Goal: Obtain resource: Obtain resource

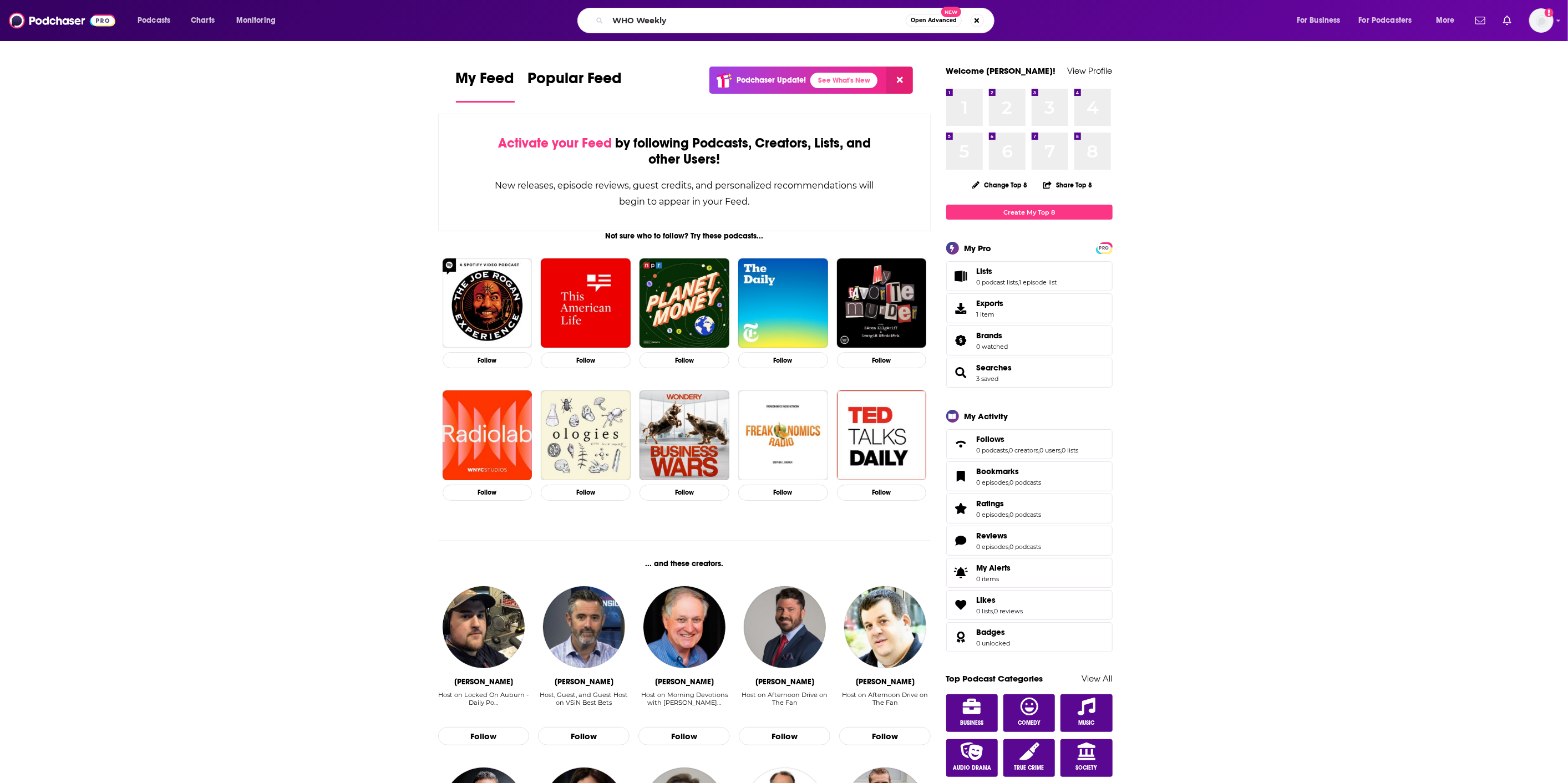
click at [704, 18] on input "WHO Weekly" at bounding box center [757, 20] width 298 height 18
type input "WHO Weekly"
click at [710, 20] on input "WHO Weekly" at bounding box center [757, 20] width 298 height 18
click at [718, 24] on input "WHO Weekly" at bounding box center [757, 20] width 298 height 18
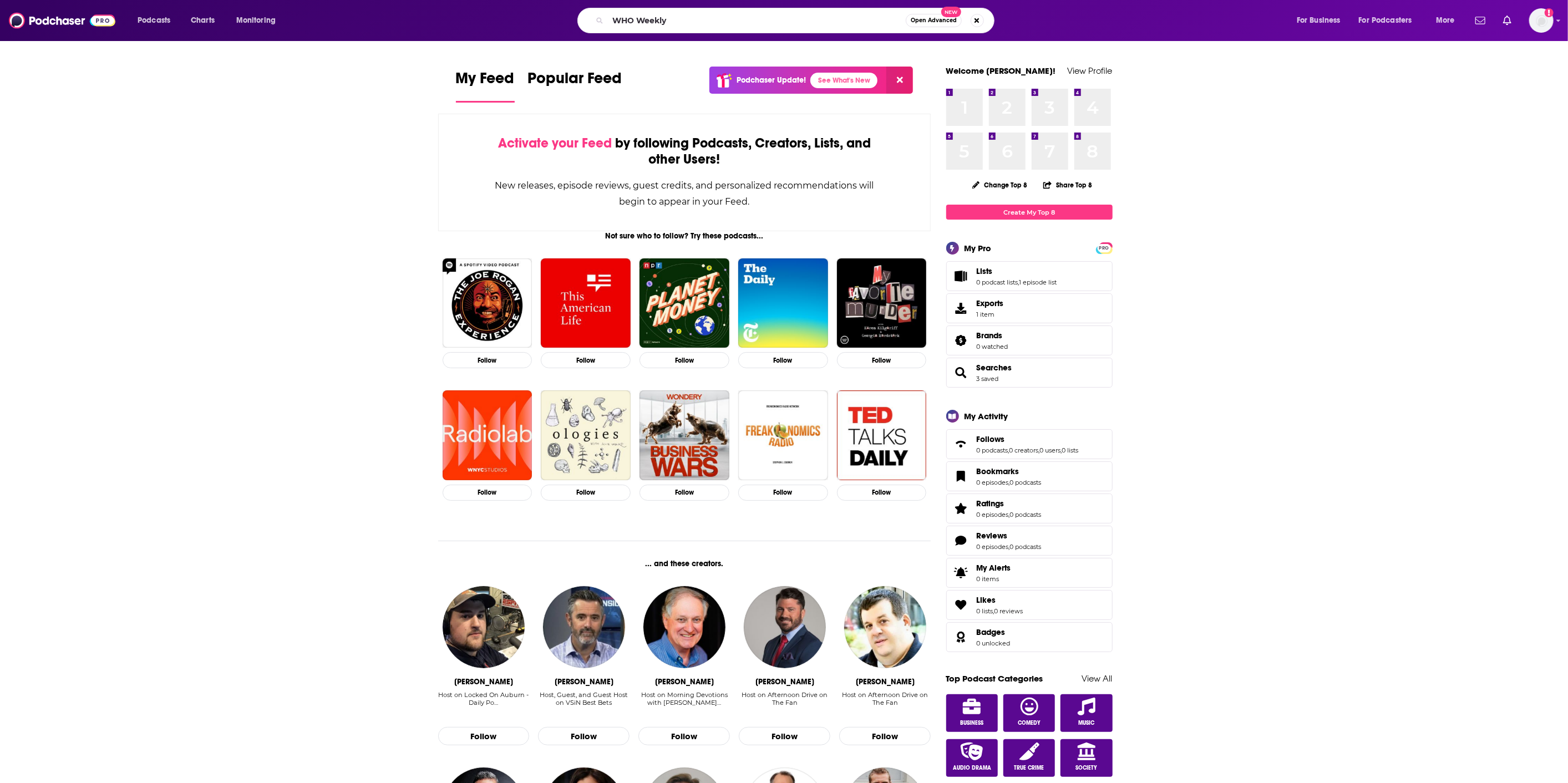
drag, startPoint x: 725, startPoint y: 26, endPoint x: 610, endPoint y: 16, distance: 115.4
click at [610, 18] on input "WHO Weekly" at bounding box center [757, 20] width 298 height 18
type input "Who Weekly"
type input "WHO Weekly"
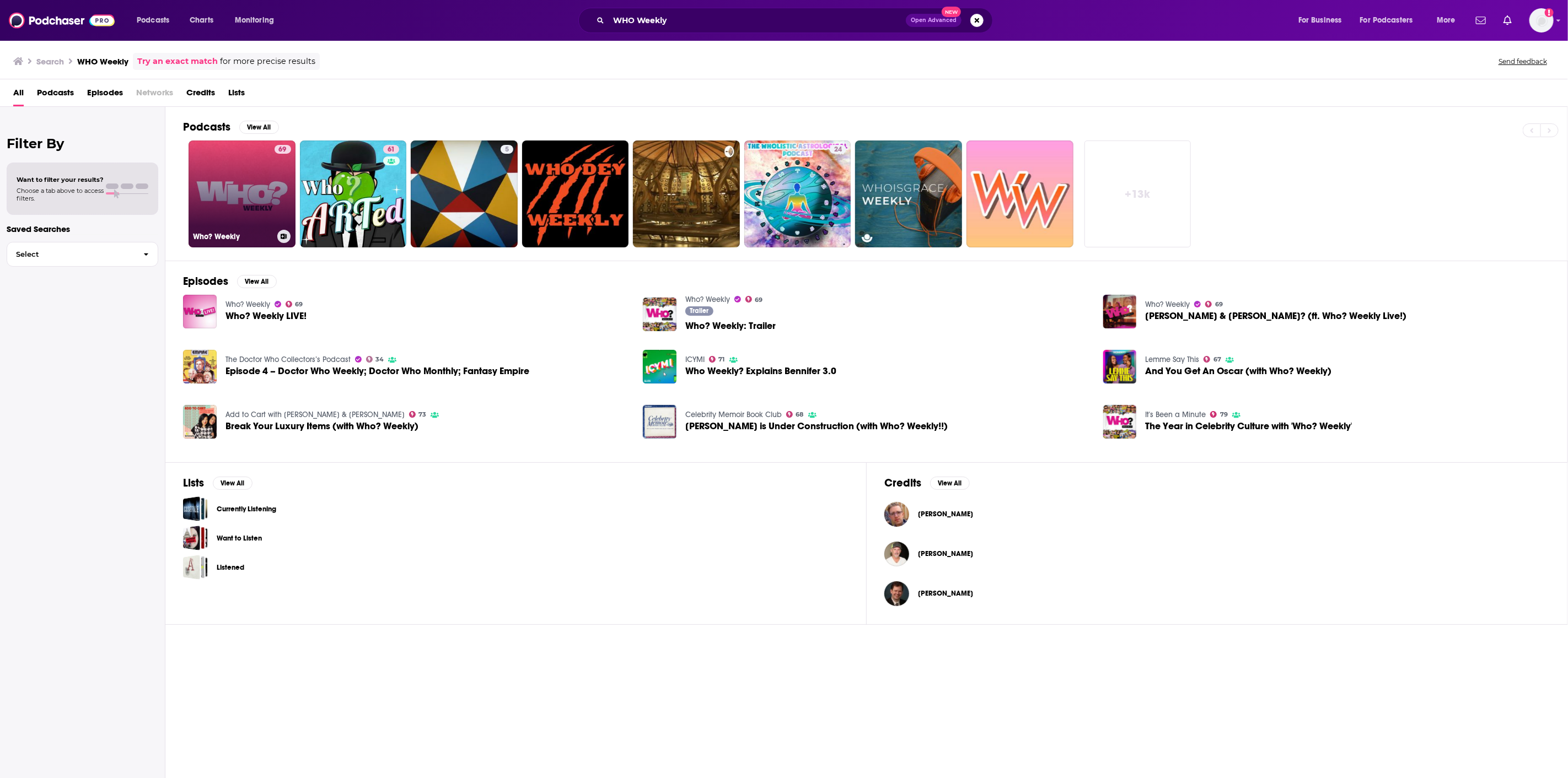
click at [254, 180] on link "69 Who? Weekly" at bounding box center [242, 194] width 107 height 107
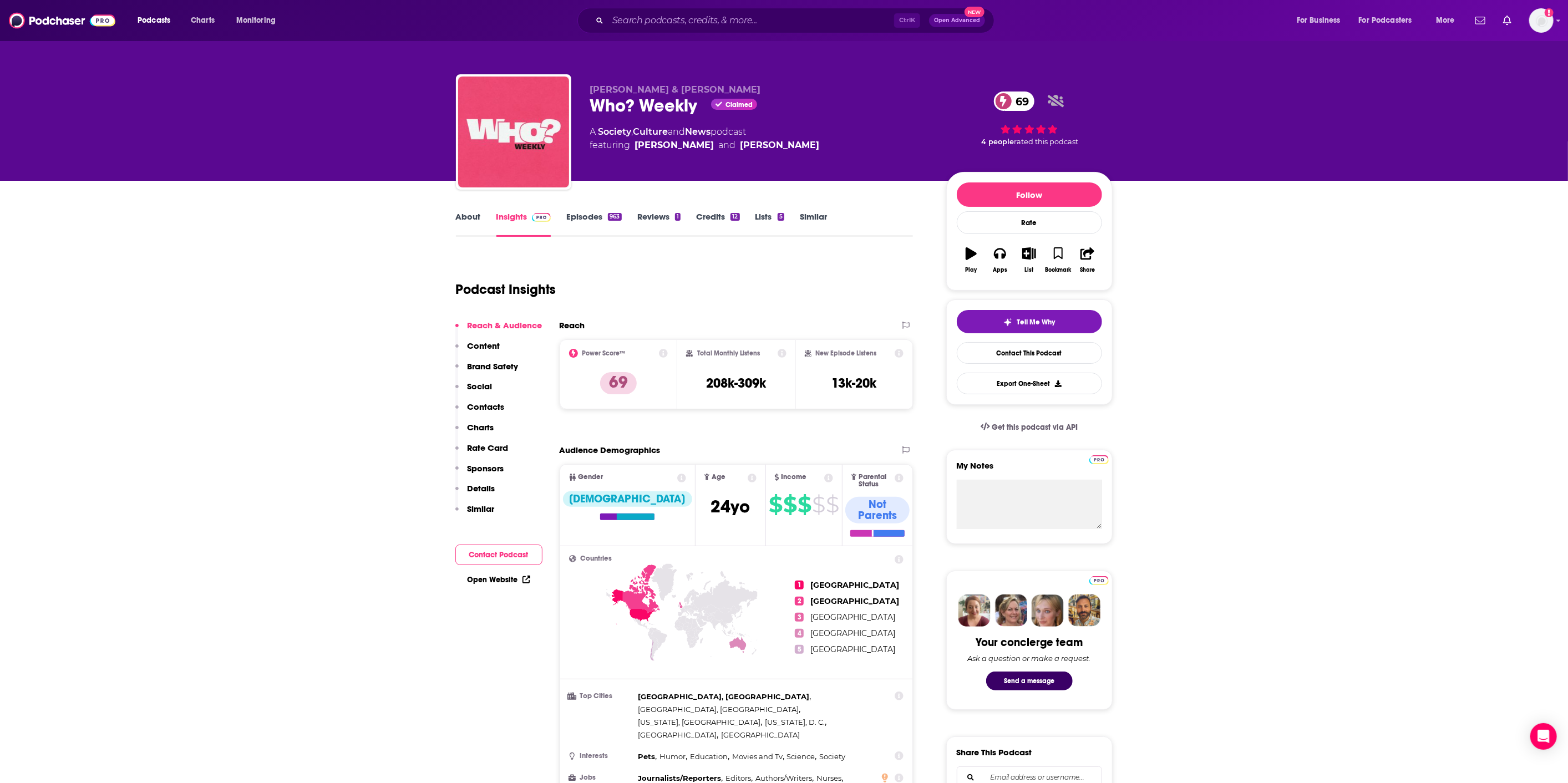
drag, startPoint x: 1361, startPoint y: 363, endPoint x: 1330, endPoint y: 364, distance: 31.0
click at [1040, 378] on button "Export One-Sheet" at bounding box center [1029, 383] width 145 height 22
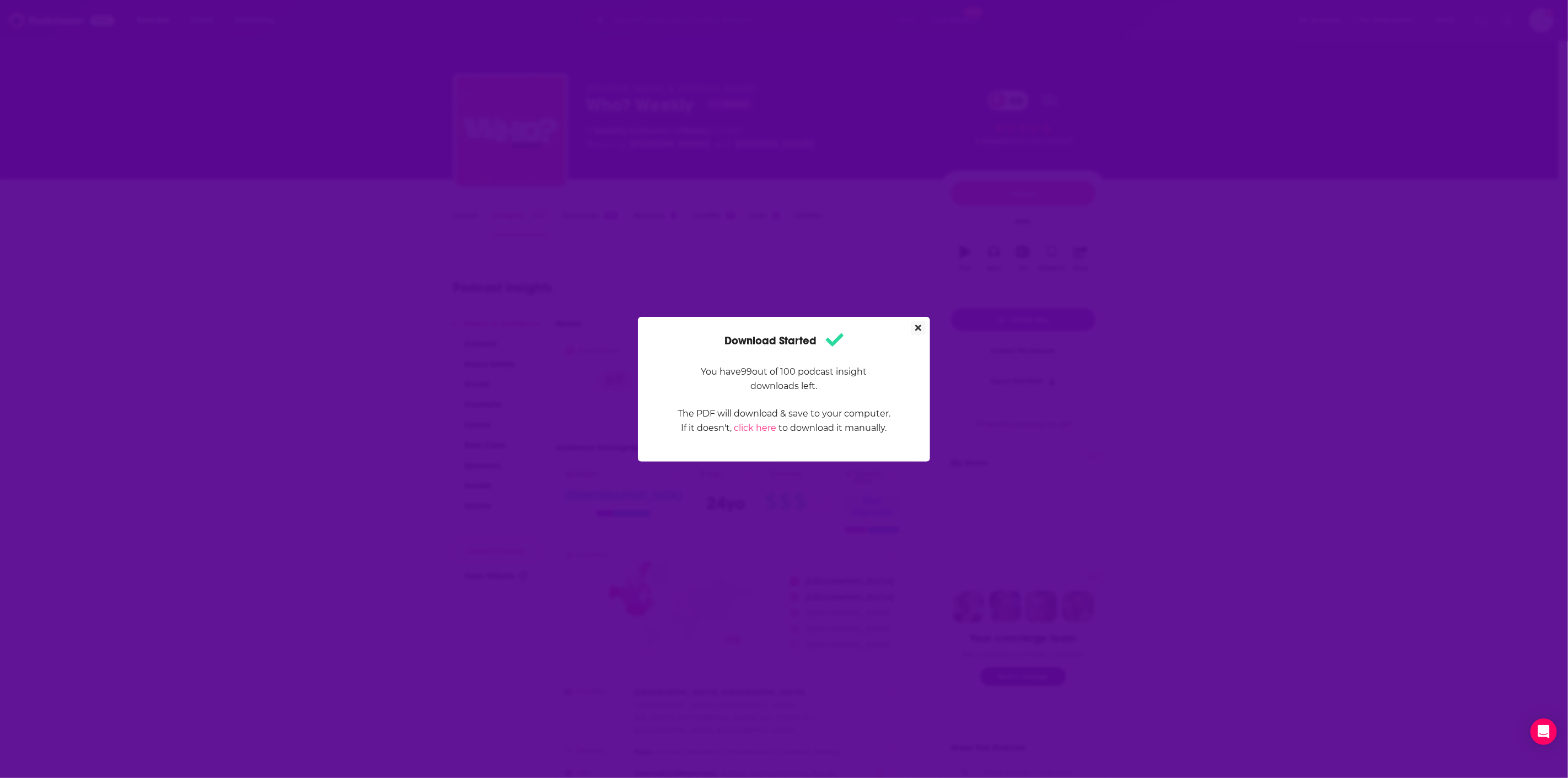
click at [920, 325] on icon "Close" at bounding box center [918, 327] width 6 height 6
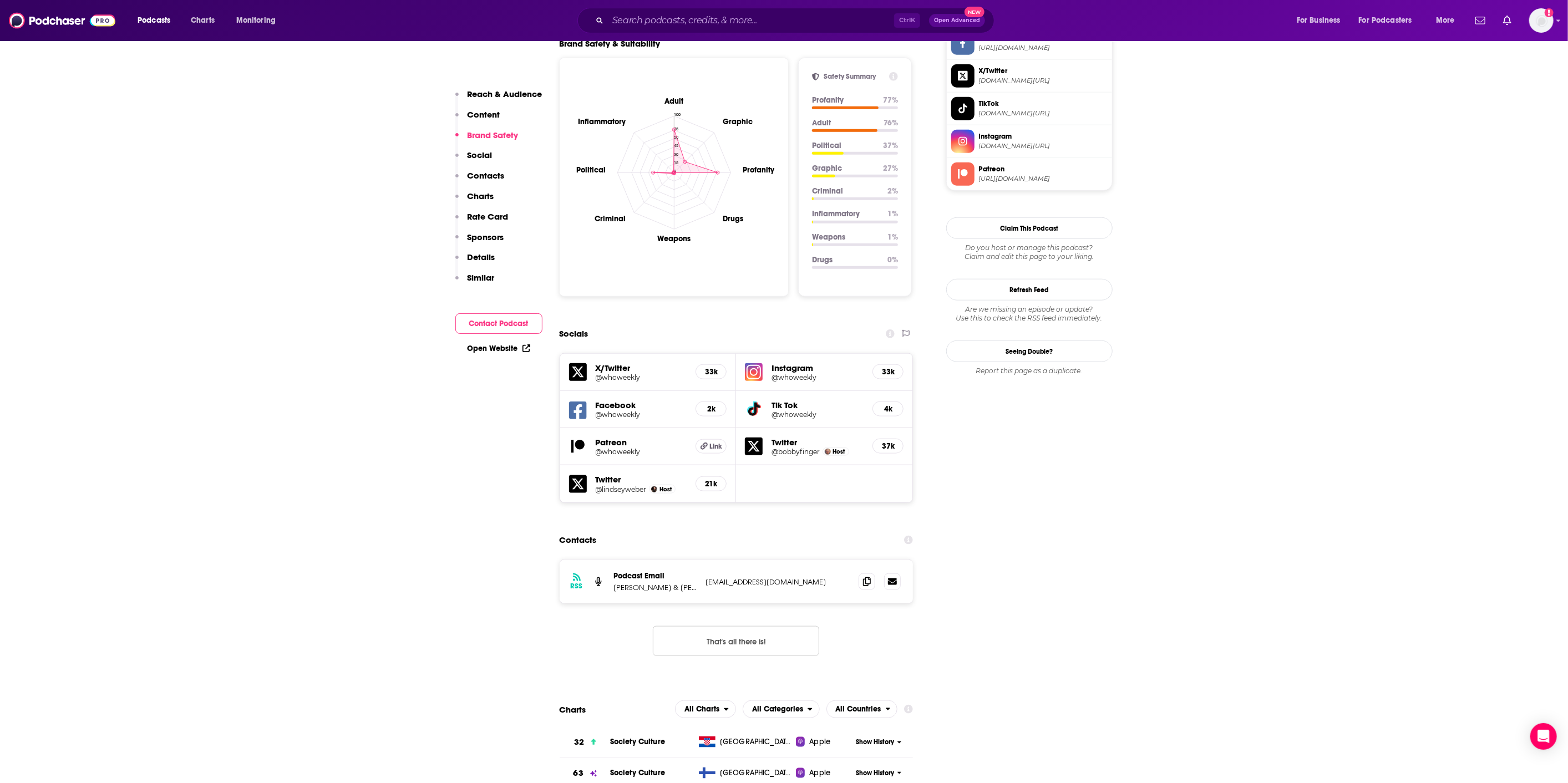
scroll to position [1047, 0]
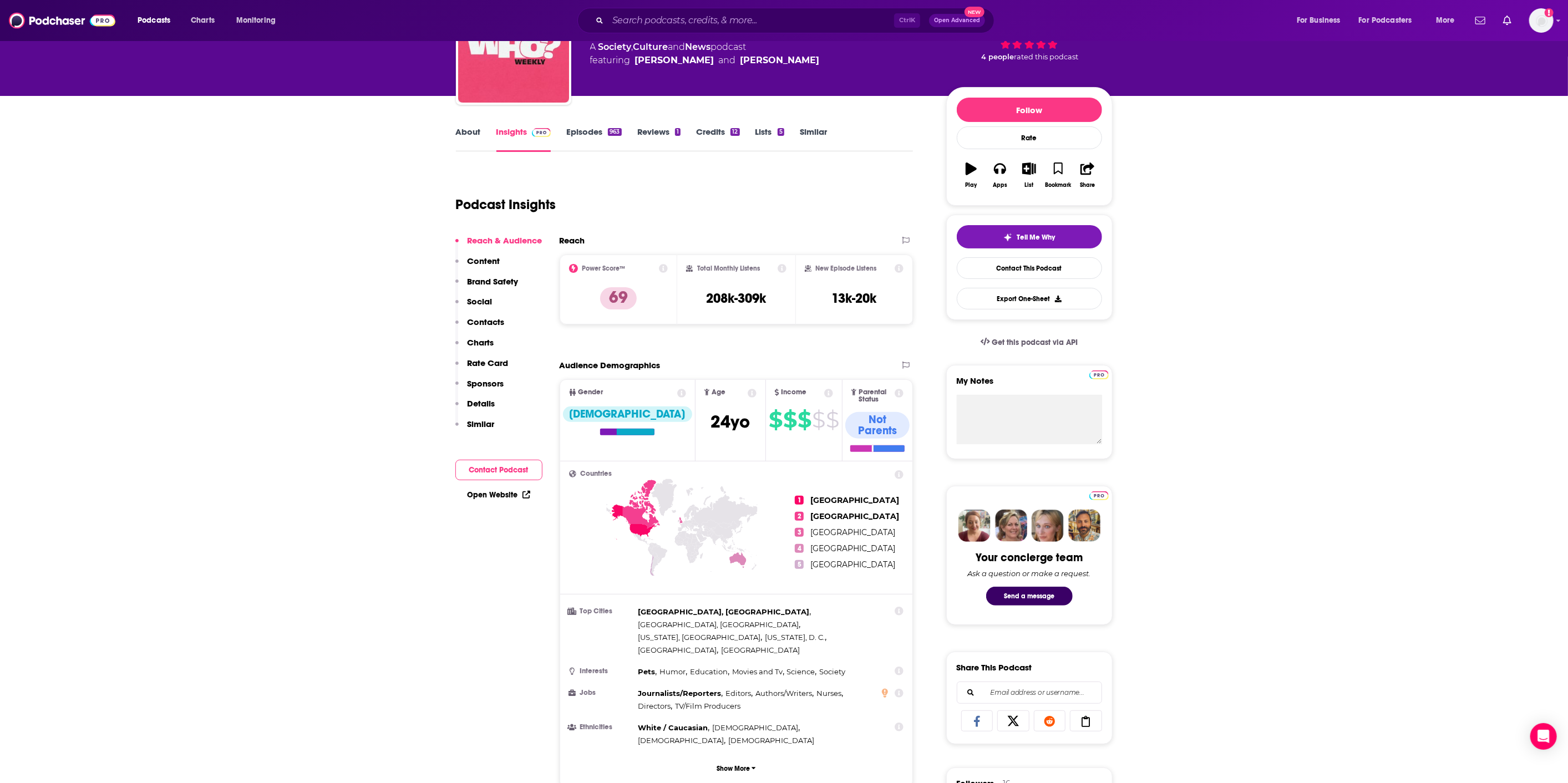
scroll to position [0, 0]
